Goal: Information Seeking & Learning: Compare options

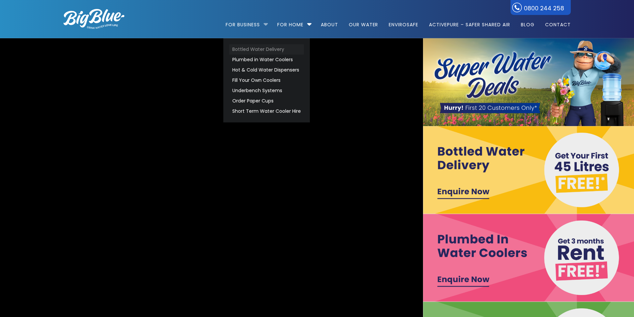
click at [255, 52] on link "Bottled Water Delivery" at bounding box center [266, 49] width 75 height 10
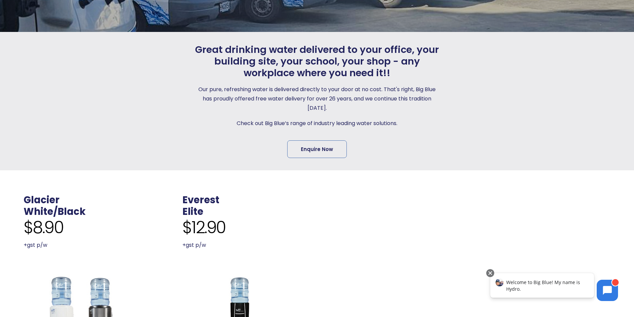
scroll to position [266, 0]
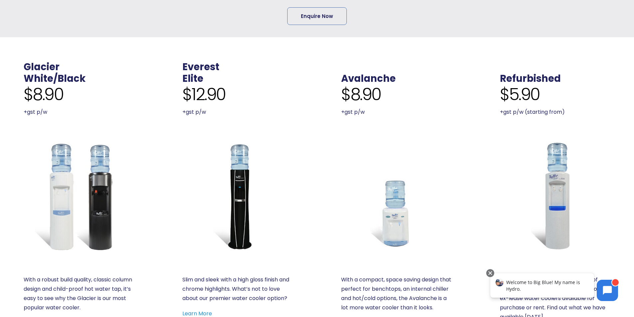
click at [76, 181] on img at bounding box center [79, 196] width 110 height 110
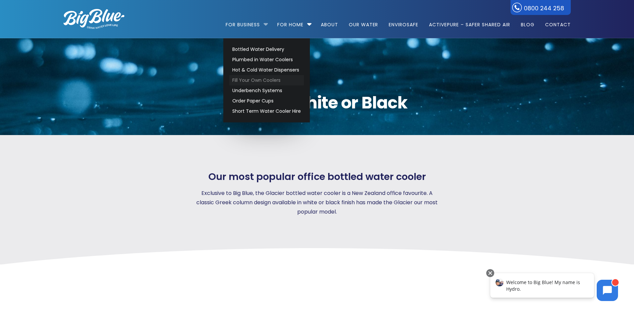
click at [247, 80] on link "Fill Your Own Coolers" at bounding box center [266, 80] width 75 height 10
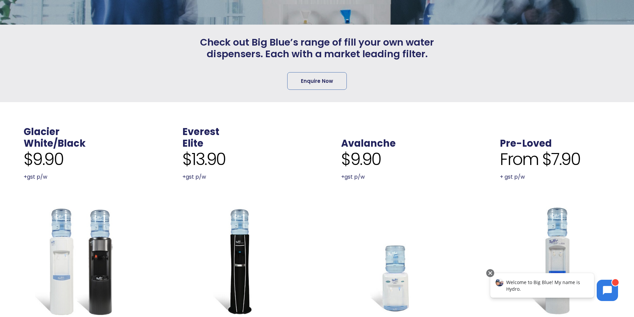
scroll to position [233, 0]
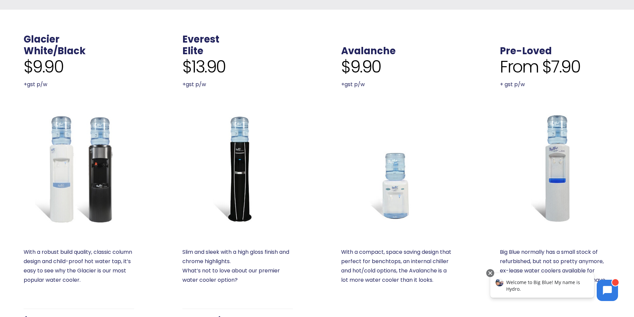
click at [66, 168] on img at bounding box center [79, 168] width 110 height 110
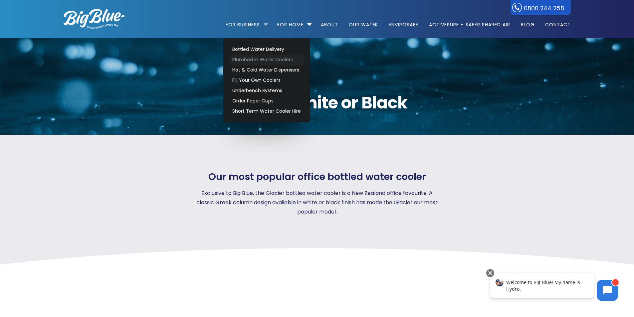
click at [251, 58] on link "Plumbed in Water Coolers" at bounding box center [266, 60] width 75 height 10
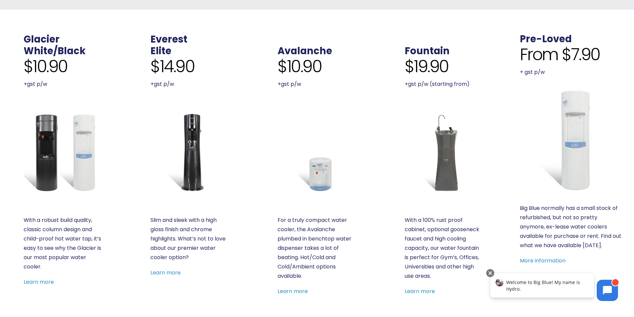
click at [82, 142] on img at bounding box center [63, 152] width 79 height 79
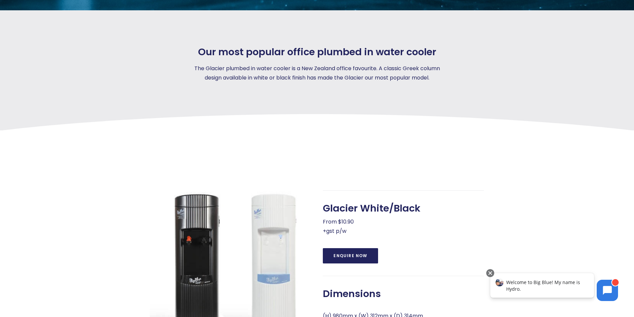
scroll to position [133, 0]
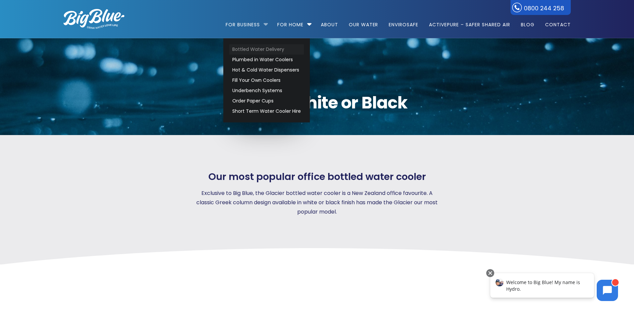
click at [244, 48] on link "Bottled Water Delivery" at bounding box center [266, 49] width 75 height 10
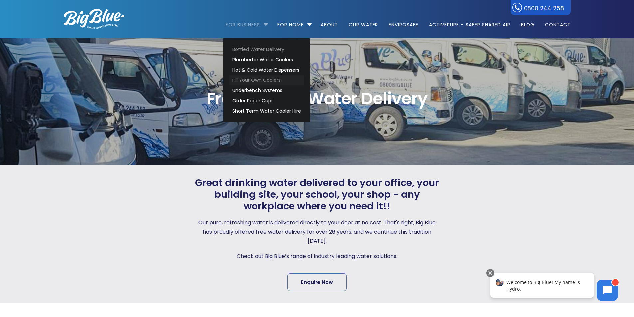
click at [248, 80] on link "Fill Your Own Coolers" at bounding box center [266, 80] width 75 height 10
